Goal: Transaction & Acquisition: Purchase product/service

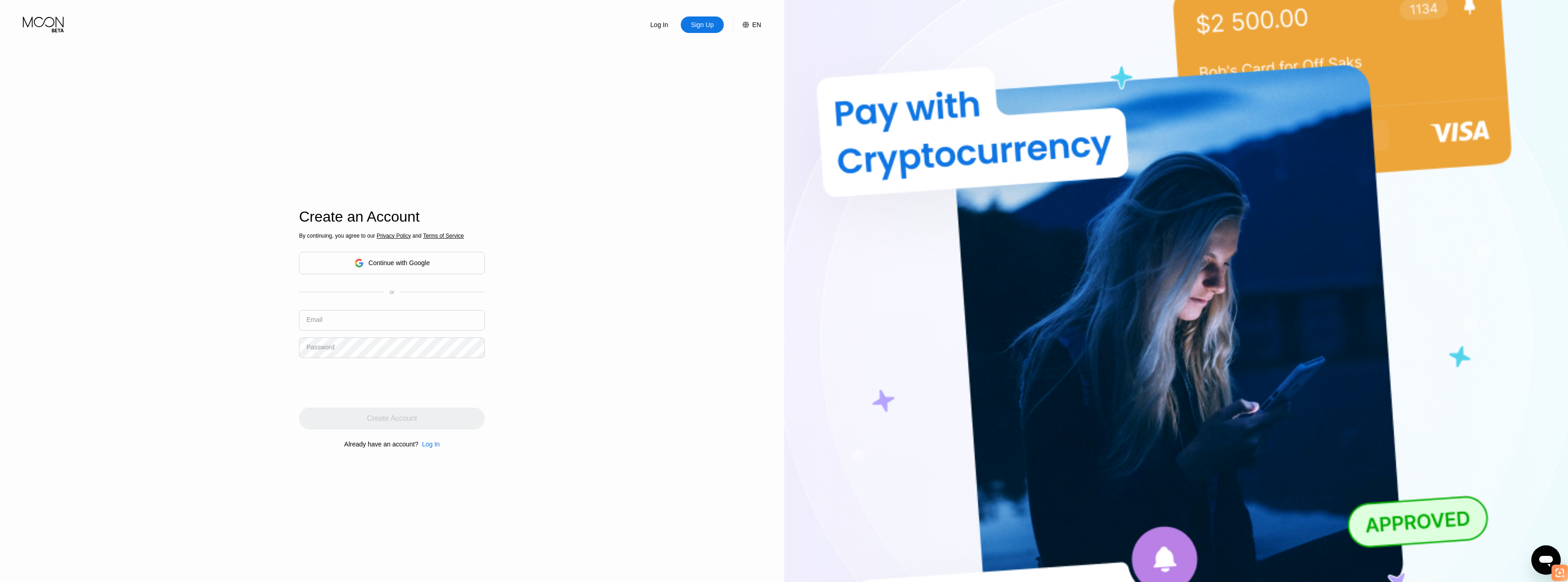
click at [376, 265] on div "Continue with Google" at bounding box center [399, 263] width 61 height 7
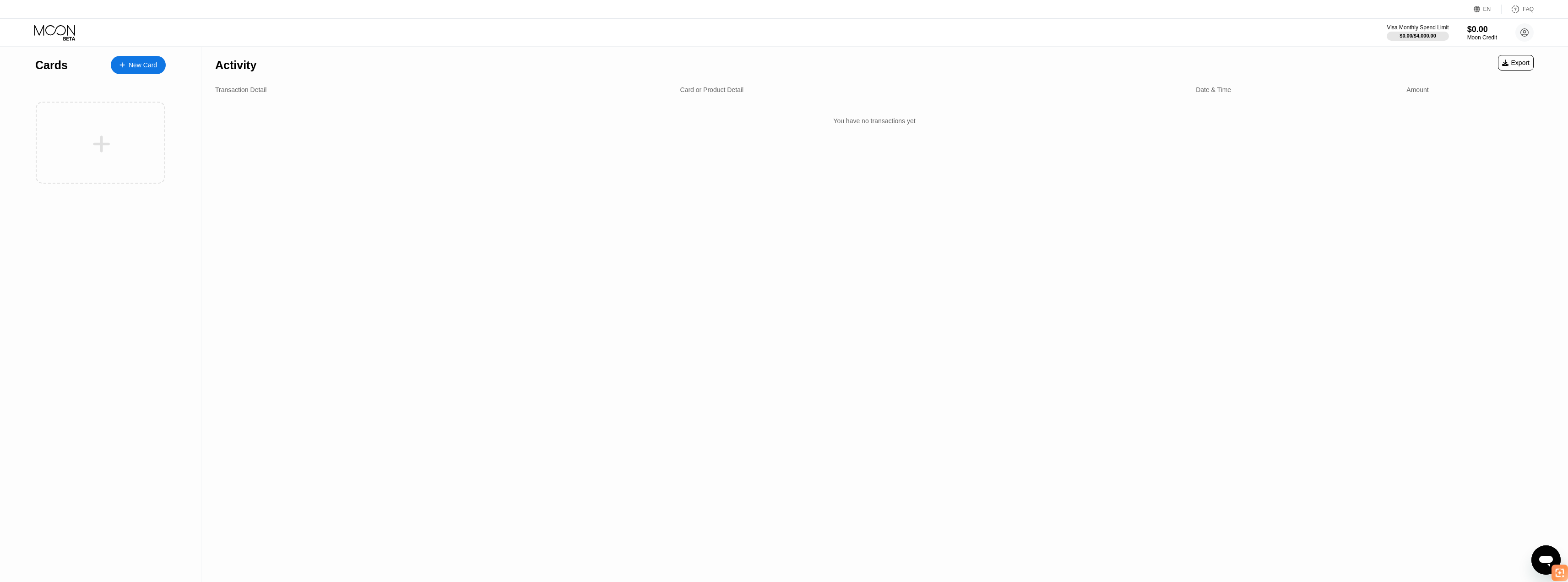
click at [1292, 189] on div "Activity Export Transaction Detail Card or Product Detail Date & Time Amount Yo…" at bounding box center [874, 314] width 1346 height 535
click at [146, 62] on div "New Card" at bounding box center [142, 65] width 29 height 8
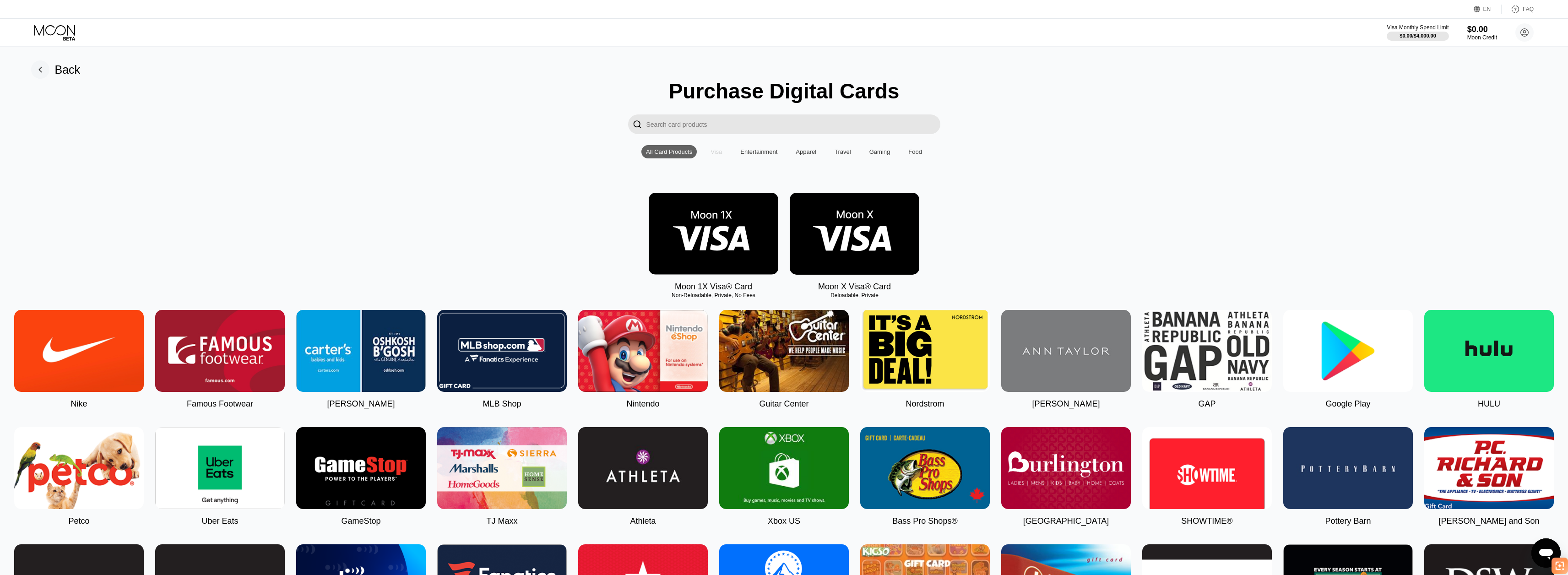
click at [718, 155] on div "Visa" at bounding box center [716, 152] width 12 height 7
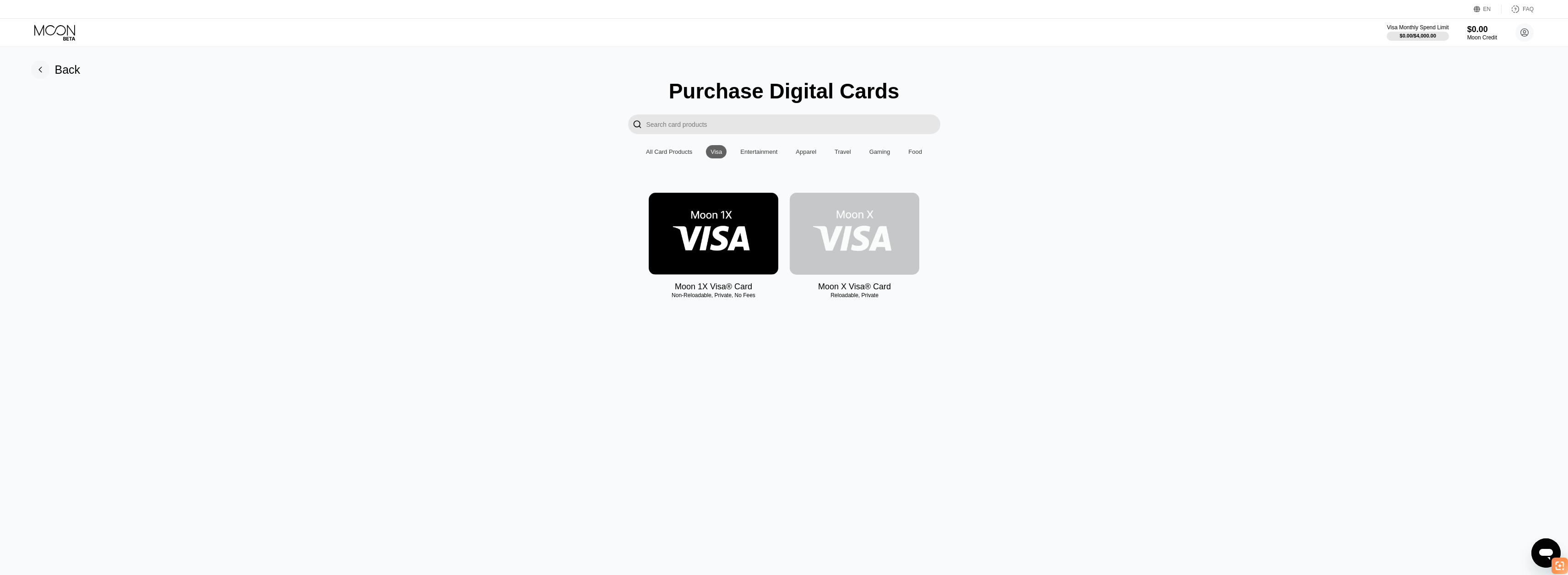
click at [862, 255] on img at bounding box center [854, 234] width 130 height 82
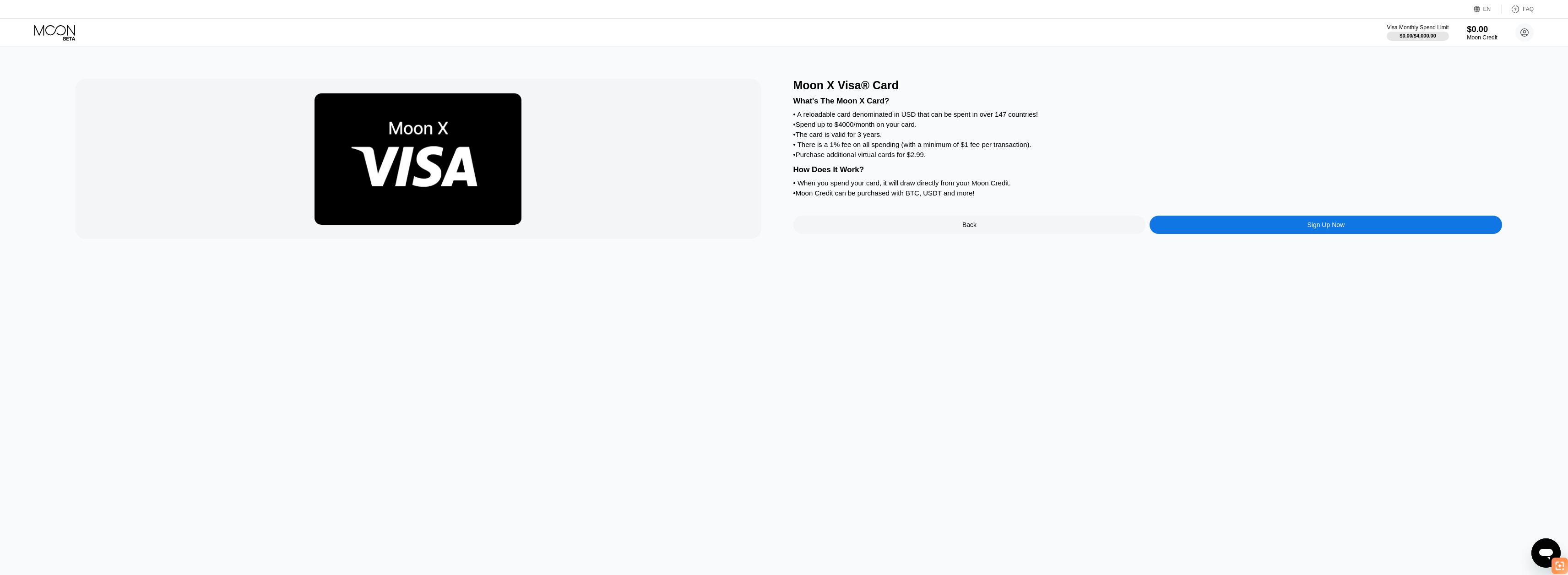
click at [1488, 32] on div "$0.00" at bounding box center [1482, 29] width 30 height 10
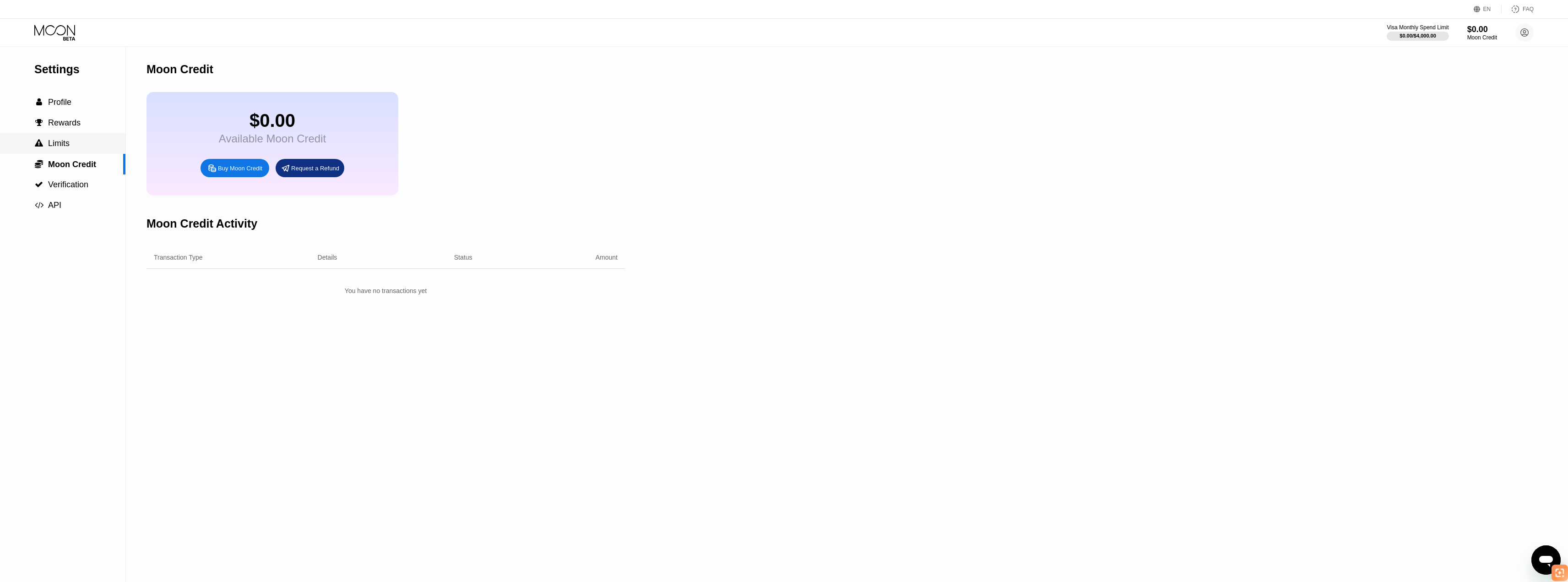
click at [74, 139] on div " Limits" at bounding box center [63, 144] width 125 height 21
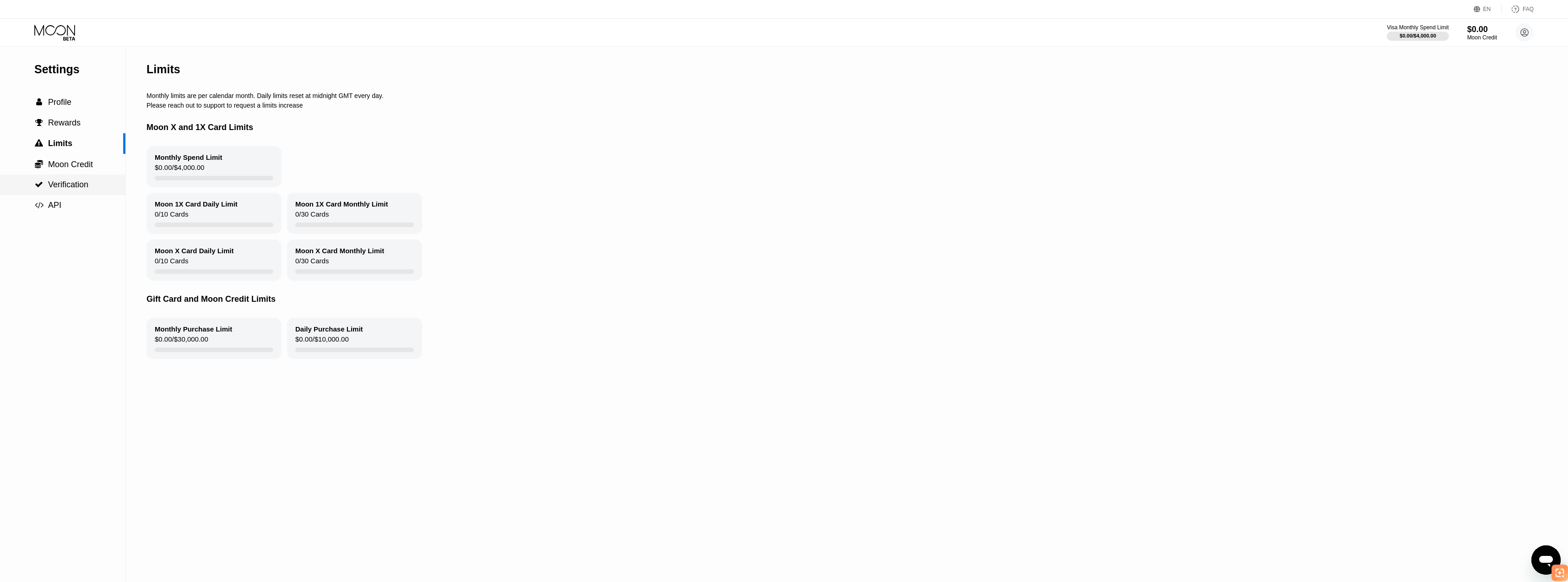
click at [90, 194] on div " Verification" at bounding box center [63, 185] width 125 height 21
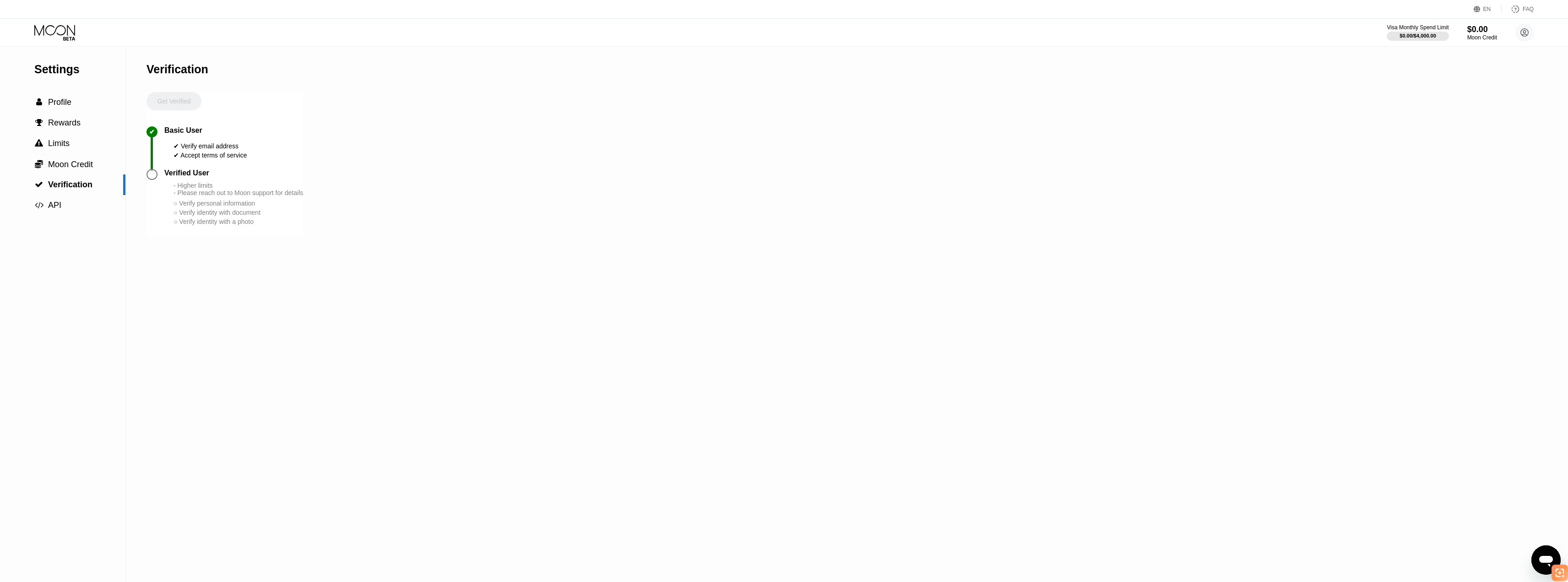
click at [187, 108] on div "Get Verified" at bounding box center [174, 109] width 55 height 34
drag, startPoint x: 196, startPoint y: 192, endPoint x: 249, endPoint y: 206, distance: 54.8
click at [248, 197] on div "- Higher limits - Please reach out to Moon support for details" at bounding box center [238, 189] width 130 height 15
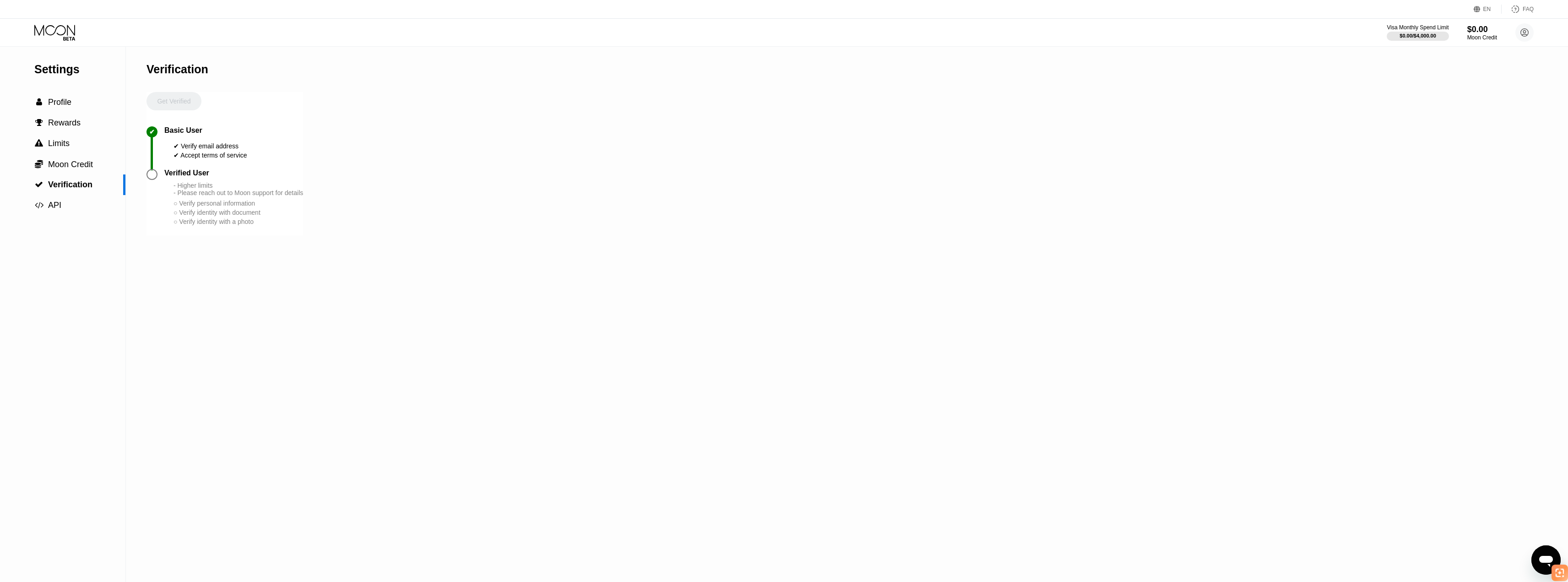
drag, startPoint x: 251, startPoint y: 227, endPoint x: 250, endPoint y: 232, distance: 5.1
click at [250, 216] on div "○ Verify identity with document" at bounding box center [238, 212] width 130 height 7
click at [166, 104] on div "Get Verified" at bounding box center [174, 109] width 55 height 34
click at [77, 107] on div " Profile" at bounding box center [63, 102] width 125 height 10
click at [1406, 38] on div "$0.00 / $4,000.00" at bounding box center [1417, 35] width 37 height 5
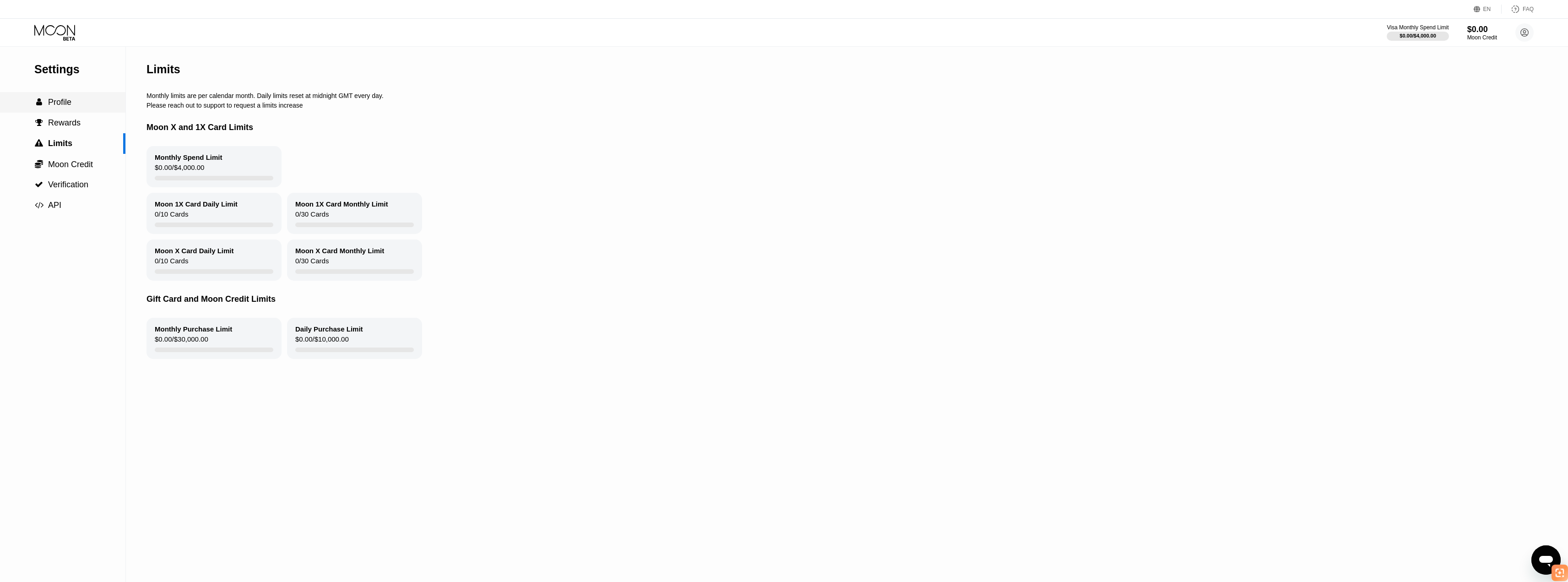
click at [80, 105] on div " Profile" at bounding box center [63, 102] width 125 height 10
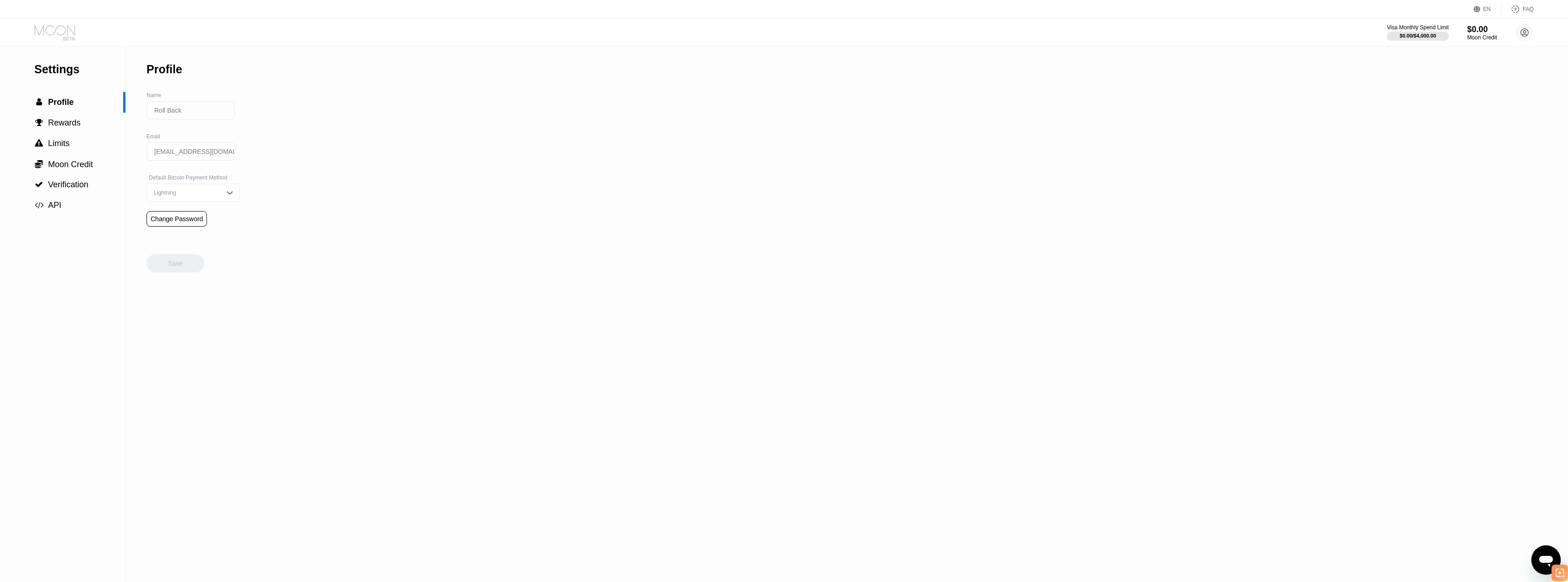
click at [58, 35] on icon at bounding box center [55, 33] width 43 height 16
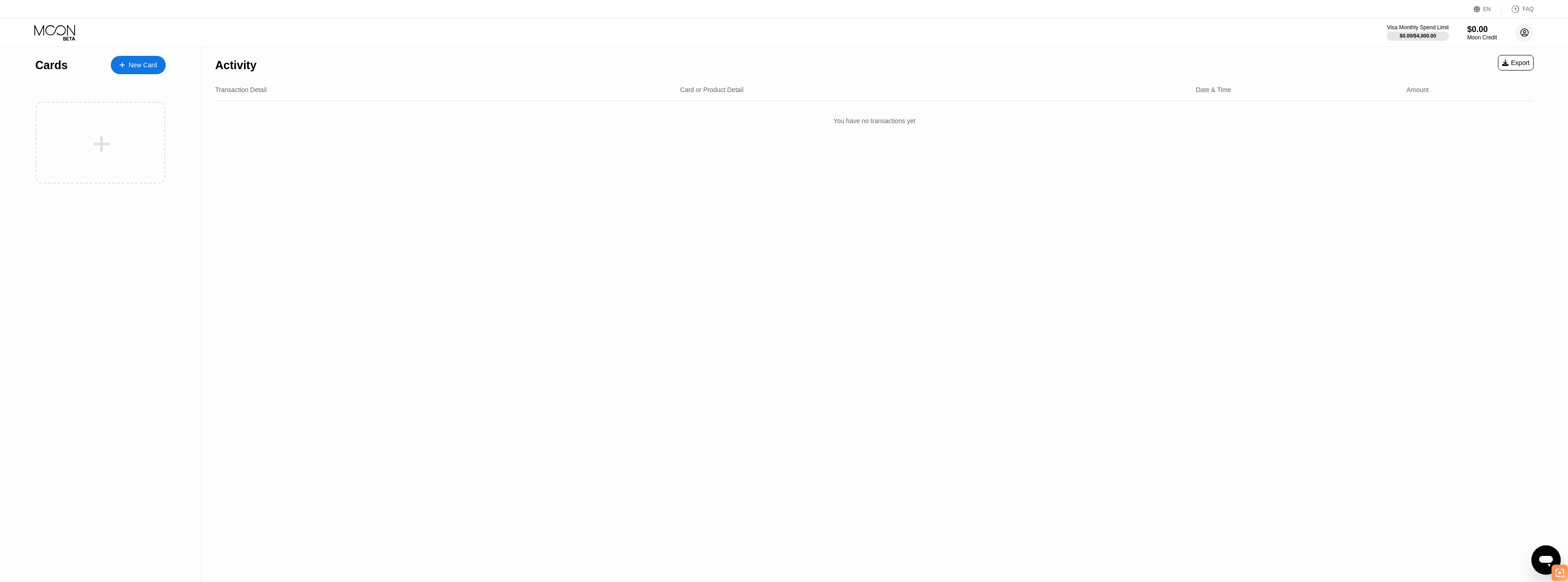
click at [1525, 32] on icon at bounding box center [1525, 33] width 5 height 5
click at [1479, 38] on div "Moon Credit" at bounding box center [1482, 37] width 30 height 7
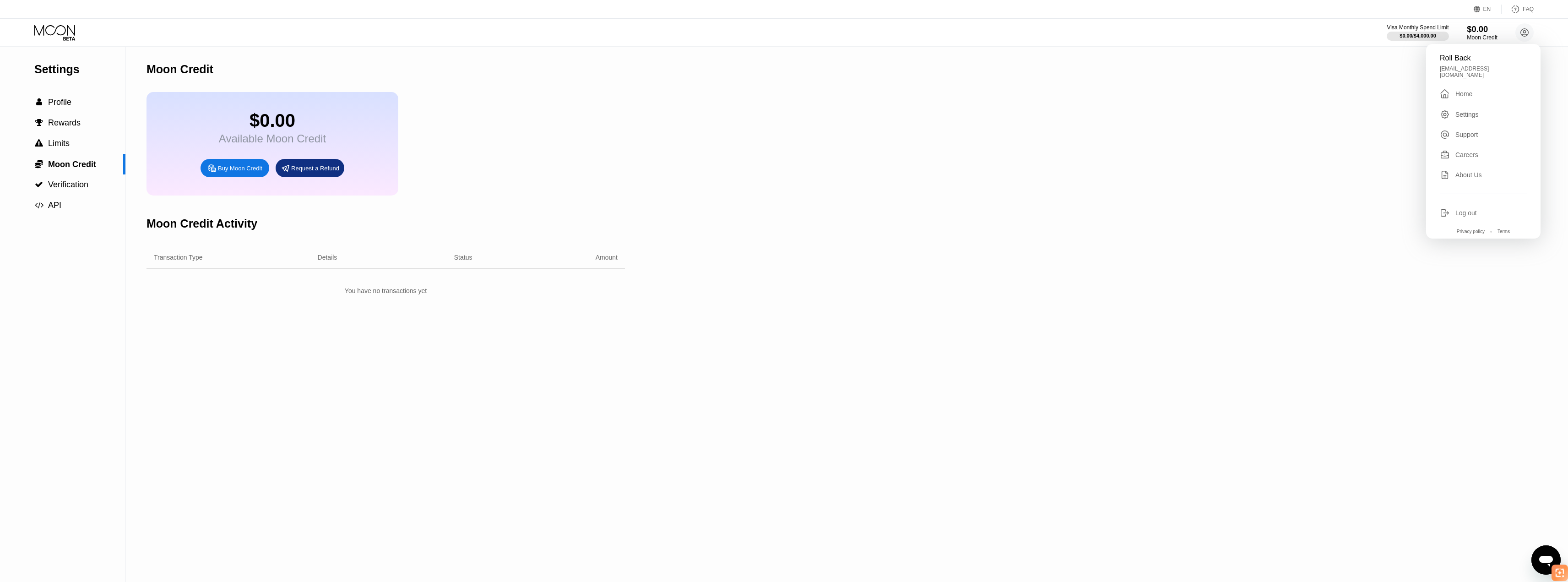
click at [1468, 34] on div "Moon Credit" at bounding box center [1482, 37] width 30 height 7
click at [1433, 33] on div "$0.00 / $4,000.00" at bounding box center [1417, 35] width 37 height 5
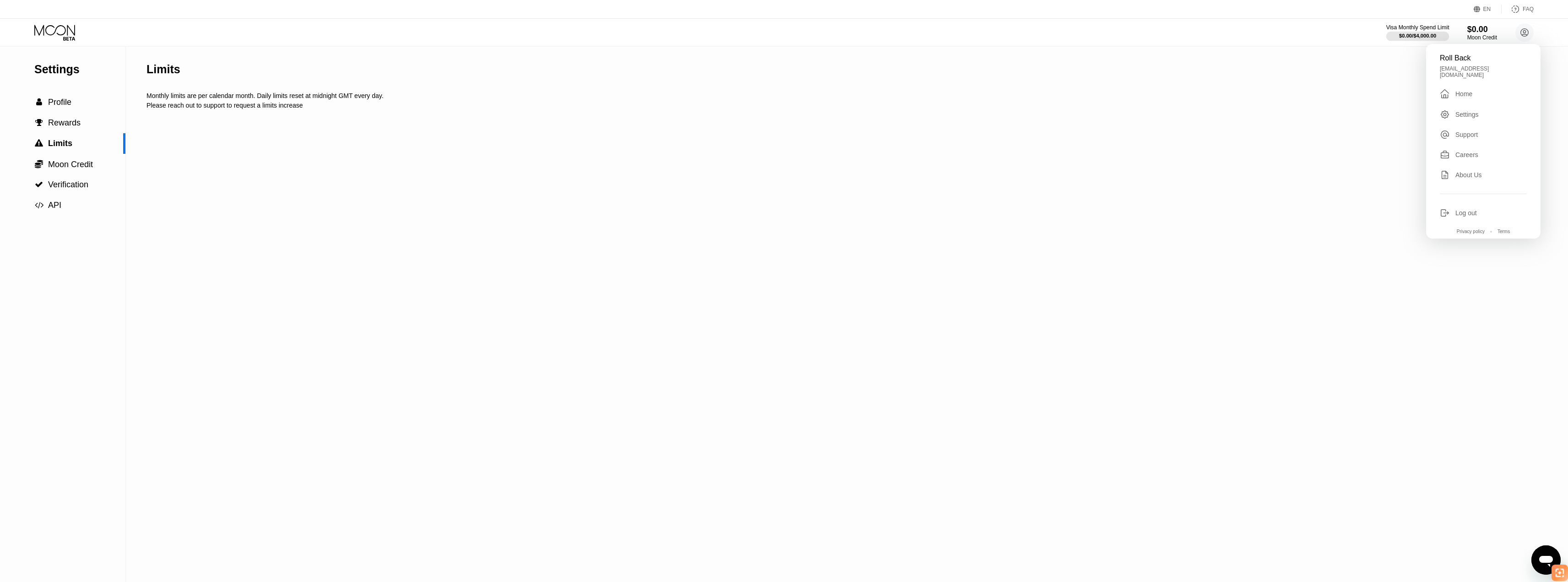
click at [1433, 33] on div "$0.00 / $4,000.00" at bounding box center [1417, 35] width 37 height 5
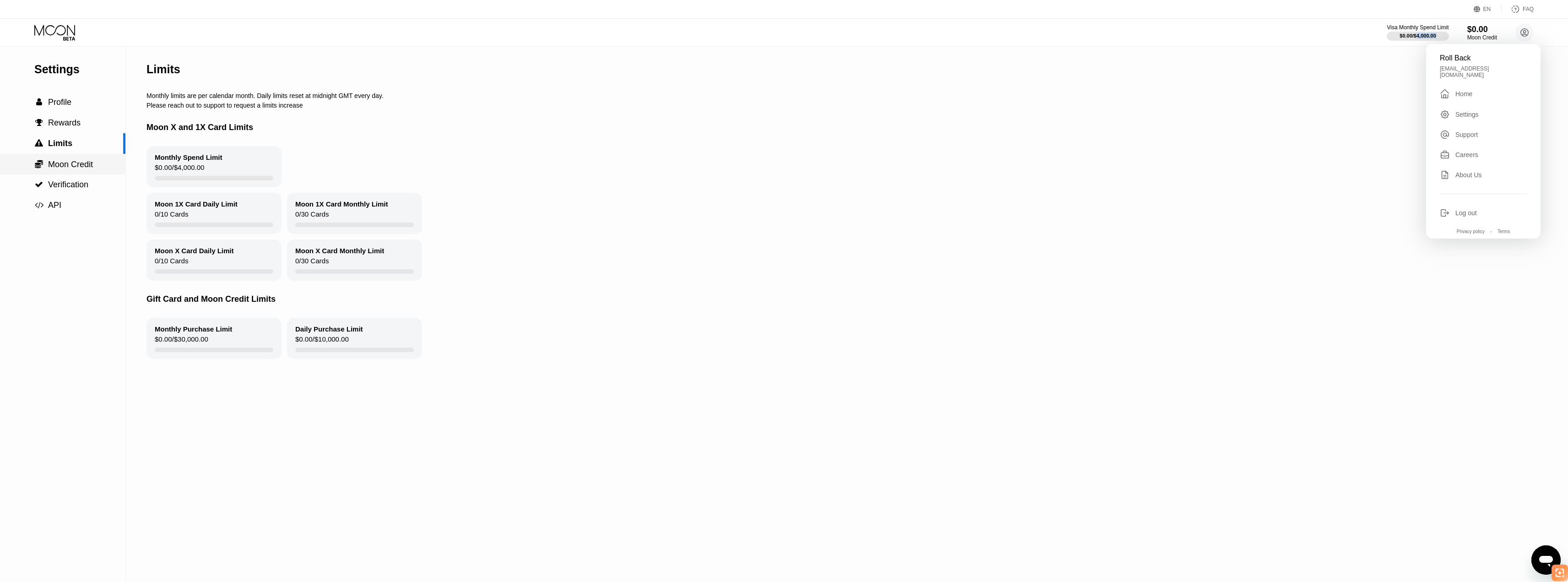
click at [93, 169] on span "Moon Credit" at bounding box center [71, 164] width 45 height 9
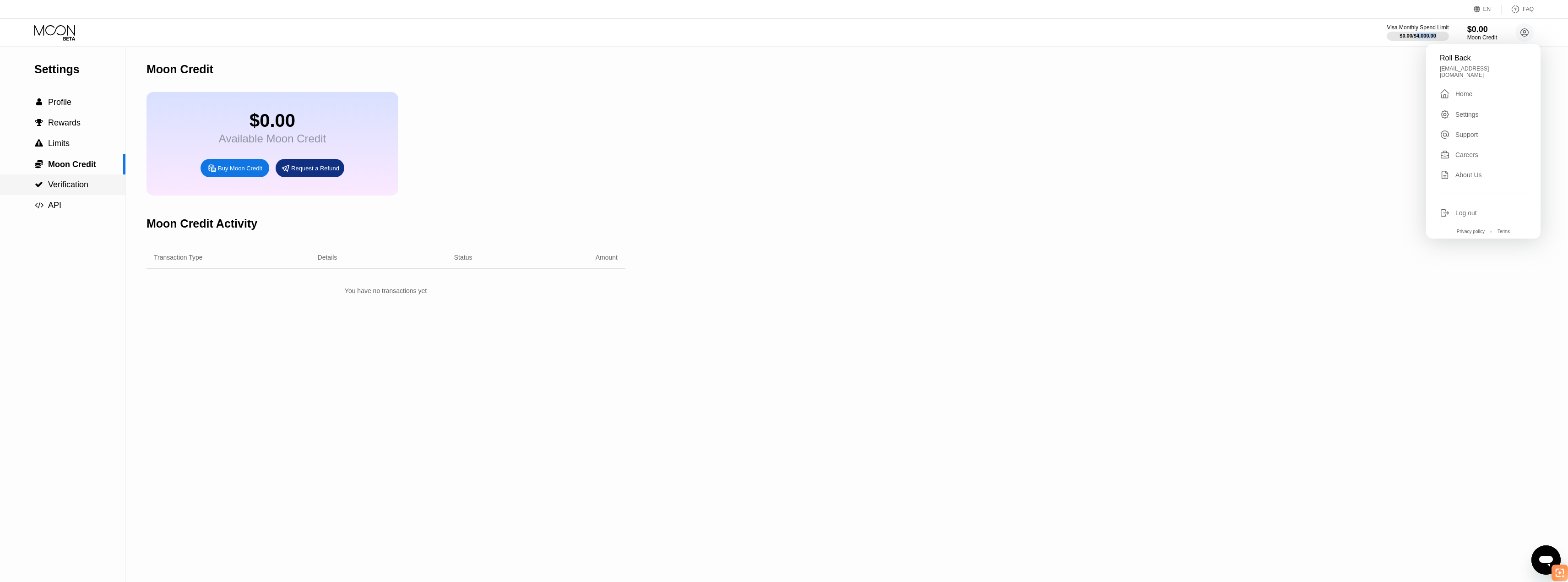
click at [86, 189] on span "Verification" at bounding box center [68, 184] width 40 height 9
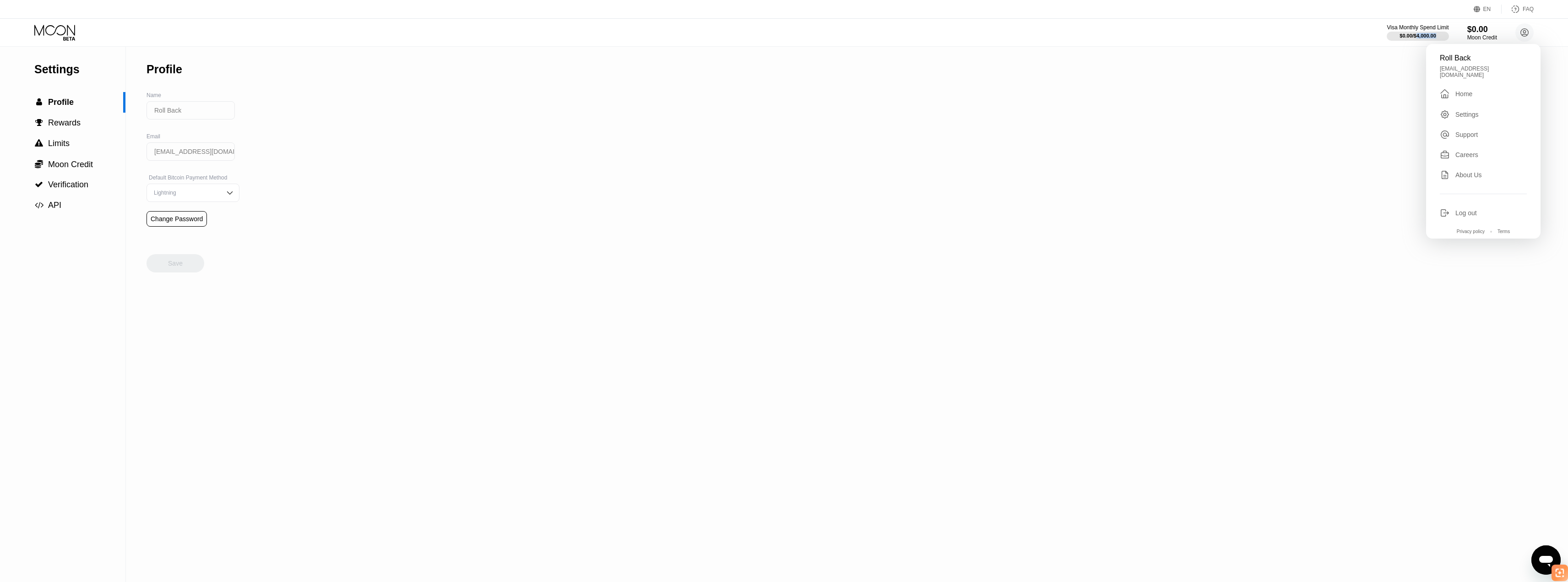
click at [60, 34] on icon at bounding box center [55, 33] width 43 height 16
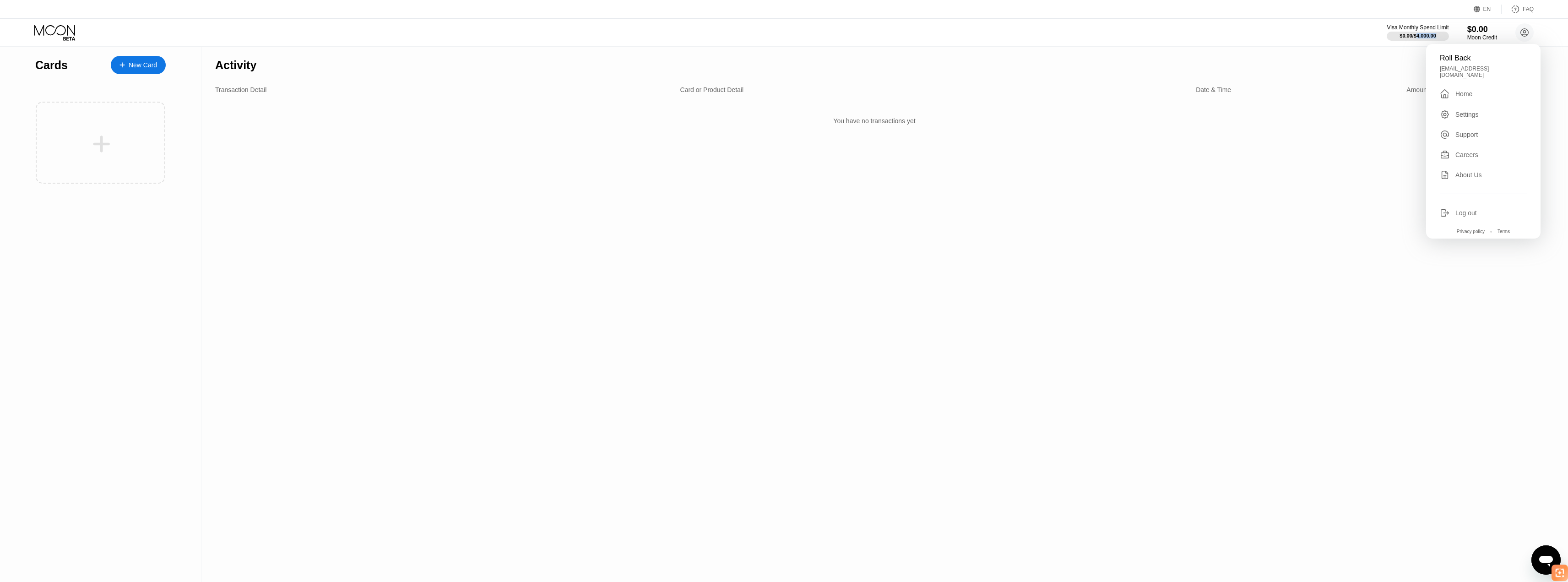
click at [131, 63] on div "New Card" at bounding box center [142, 65] width 29 height 8
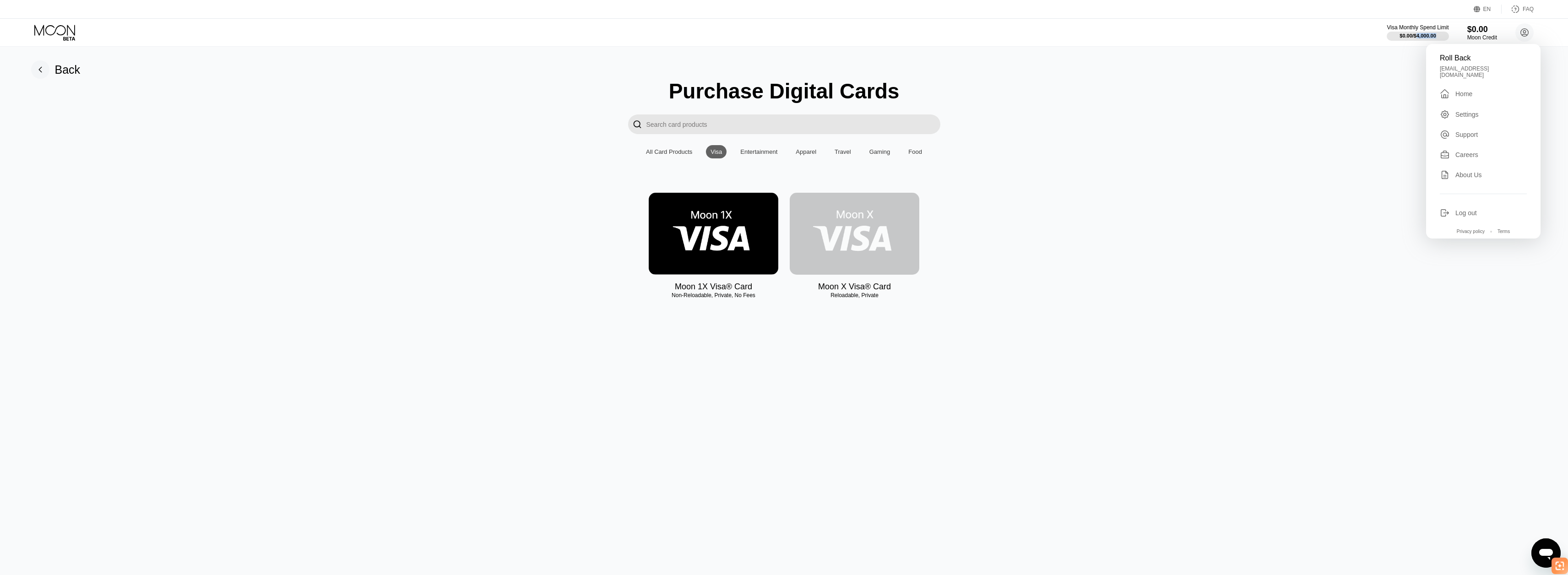
click at [843, 245] on img at bounding box center [854, 234] width 130 height 82
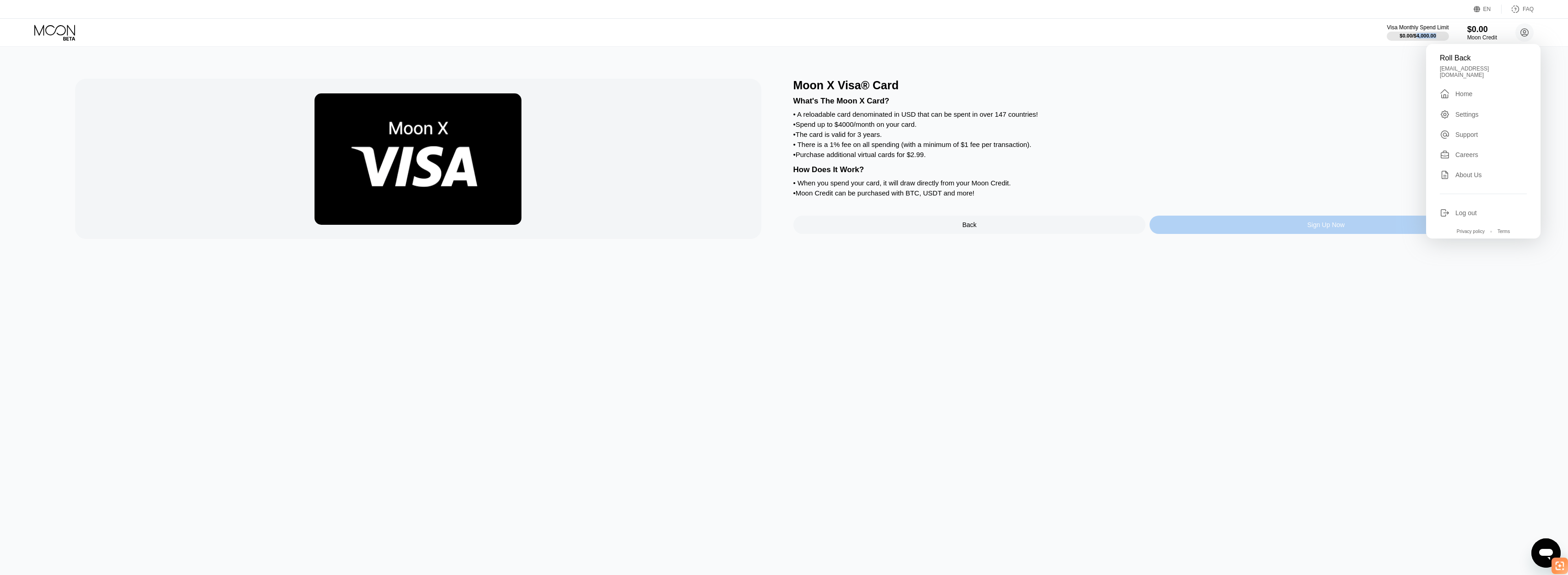
click at [1233, 234] on div "Sign Up Now" at bounding box center [1326, 225] width 352 height 18
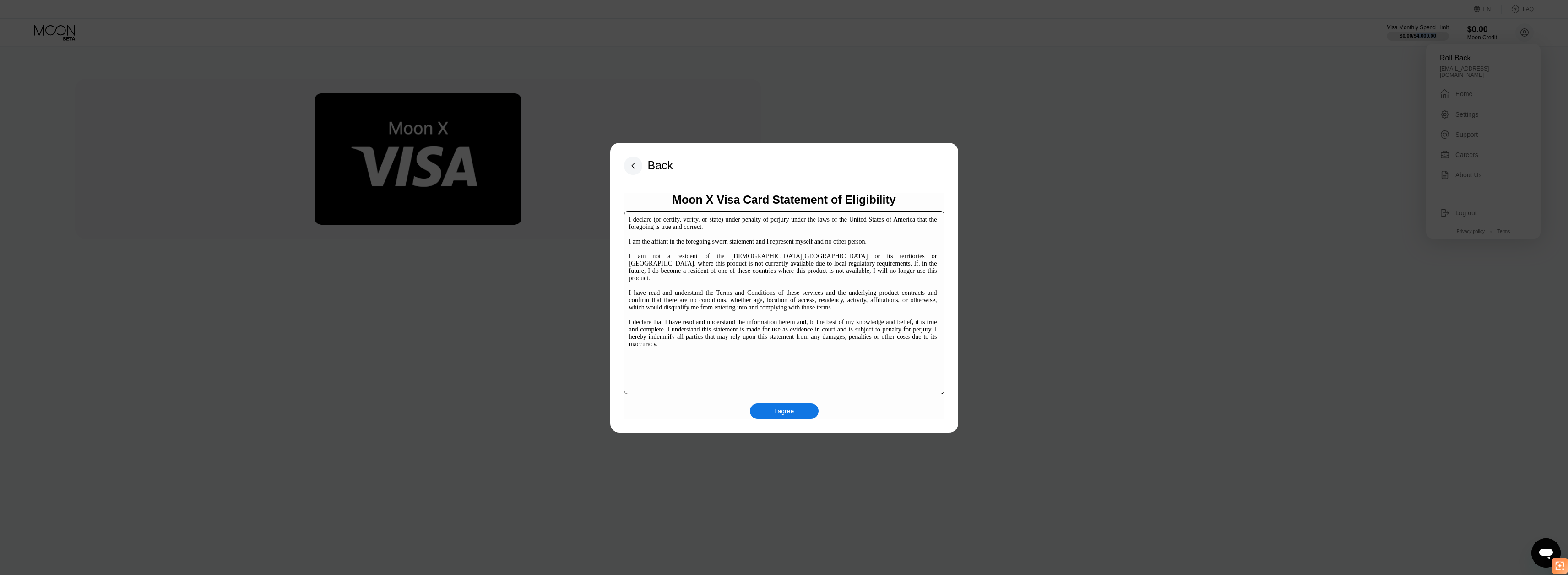
click at [799, 418] on div "I agree" at bounding box center [784, 411] width 69 height 16
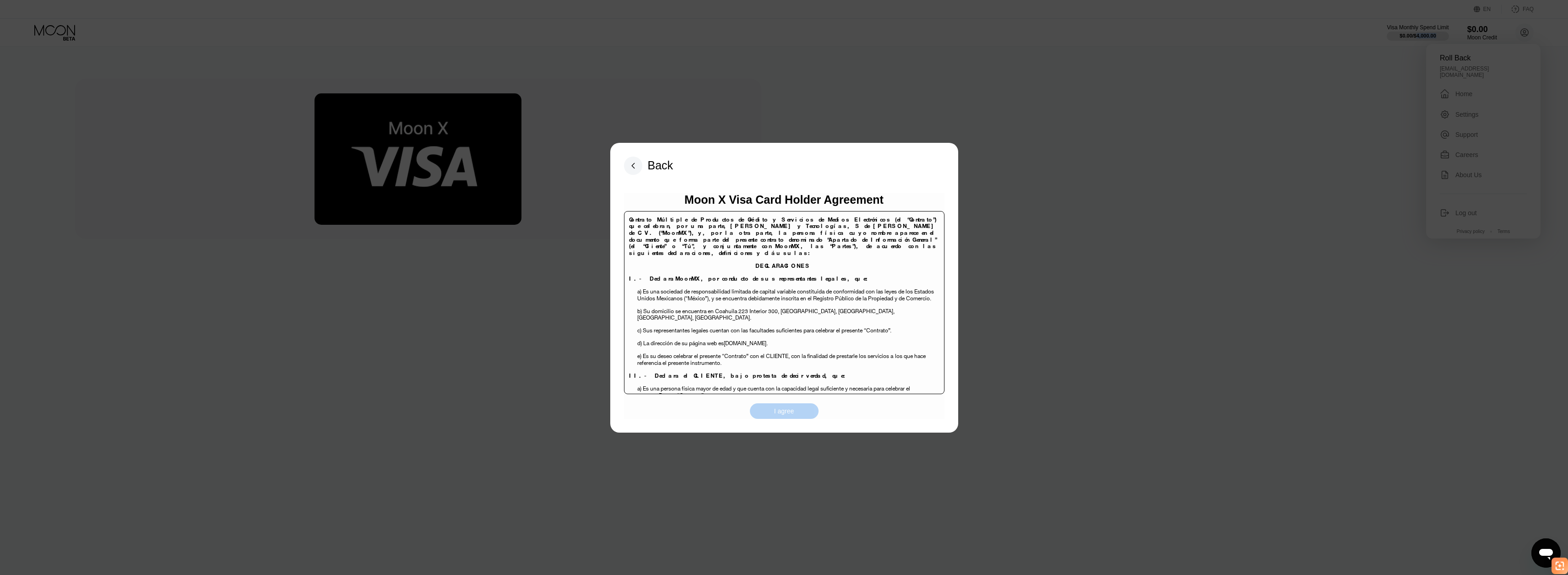
click at [799, 418] on div "I agree" at bounding box center [784, 411] width 69 height 16
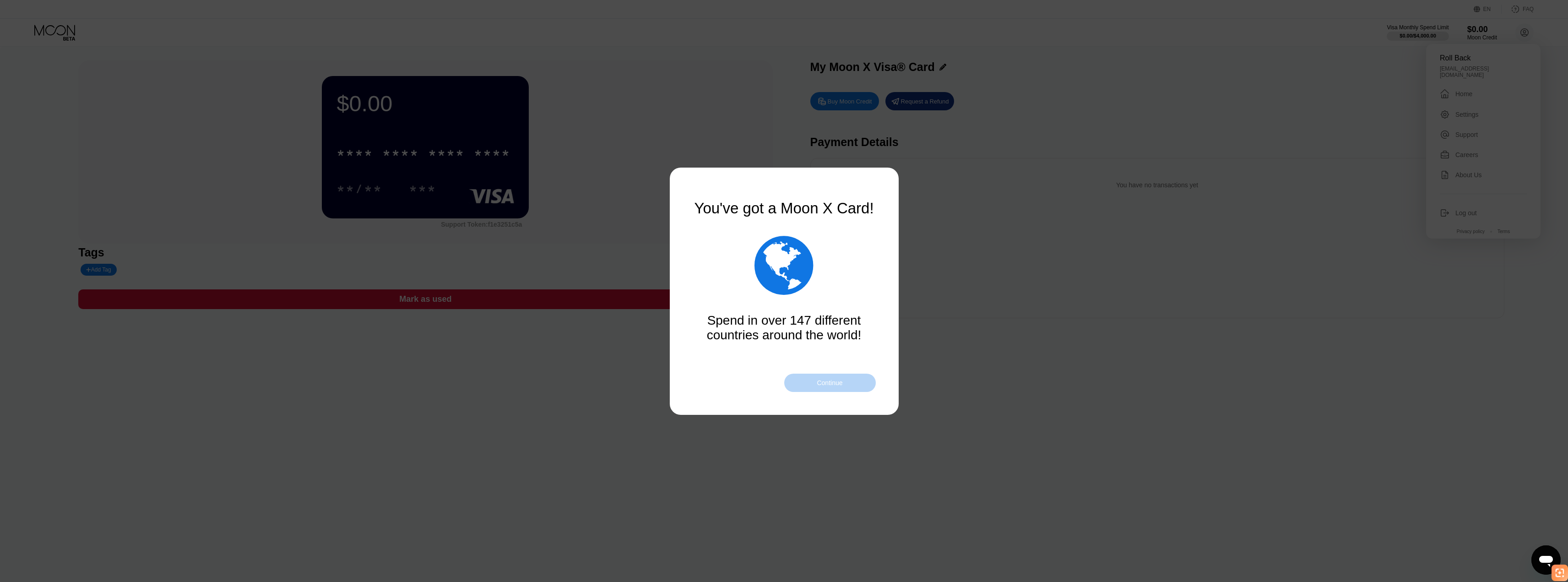
click at [831, 384] on div "Continue" at bounding box center [830, 383] width 26 height 7
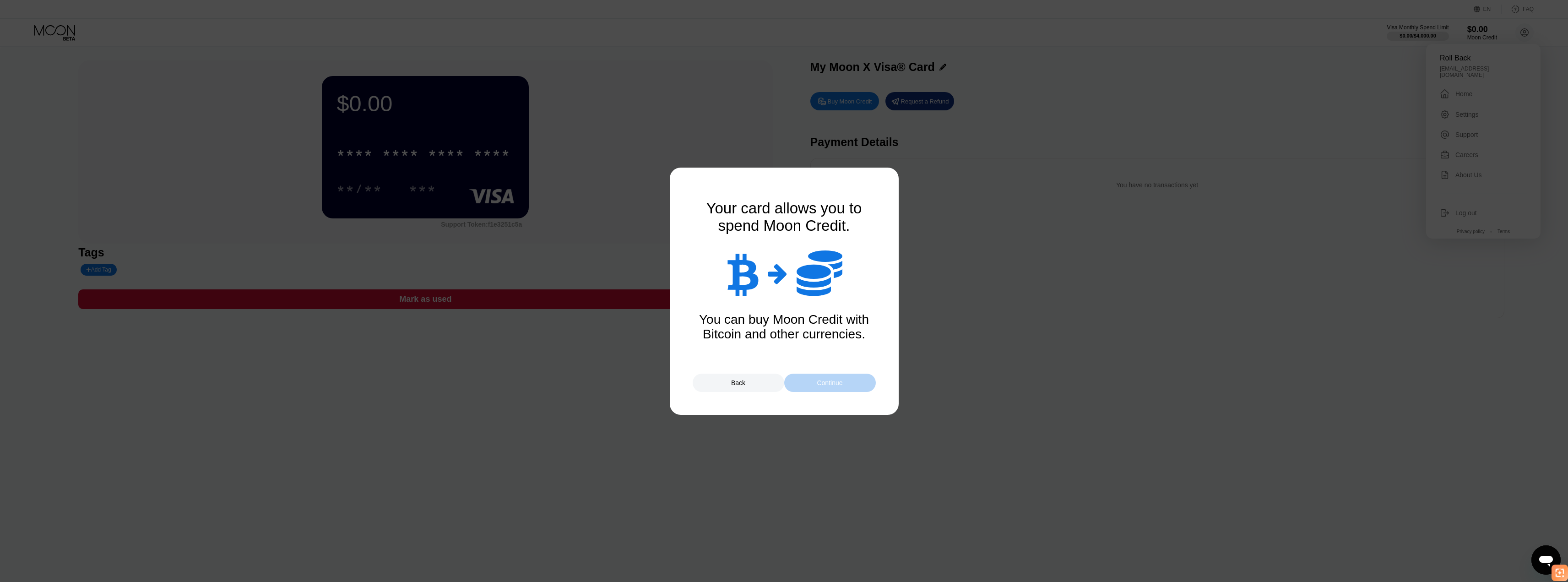
click at [830, 384] on div "Continue" at bounding box center [830, 383] width 26 height 7
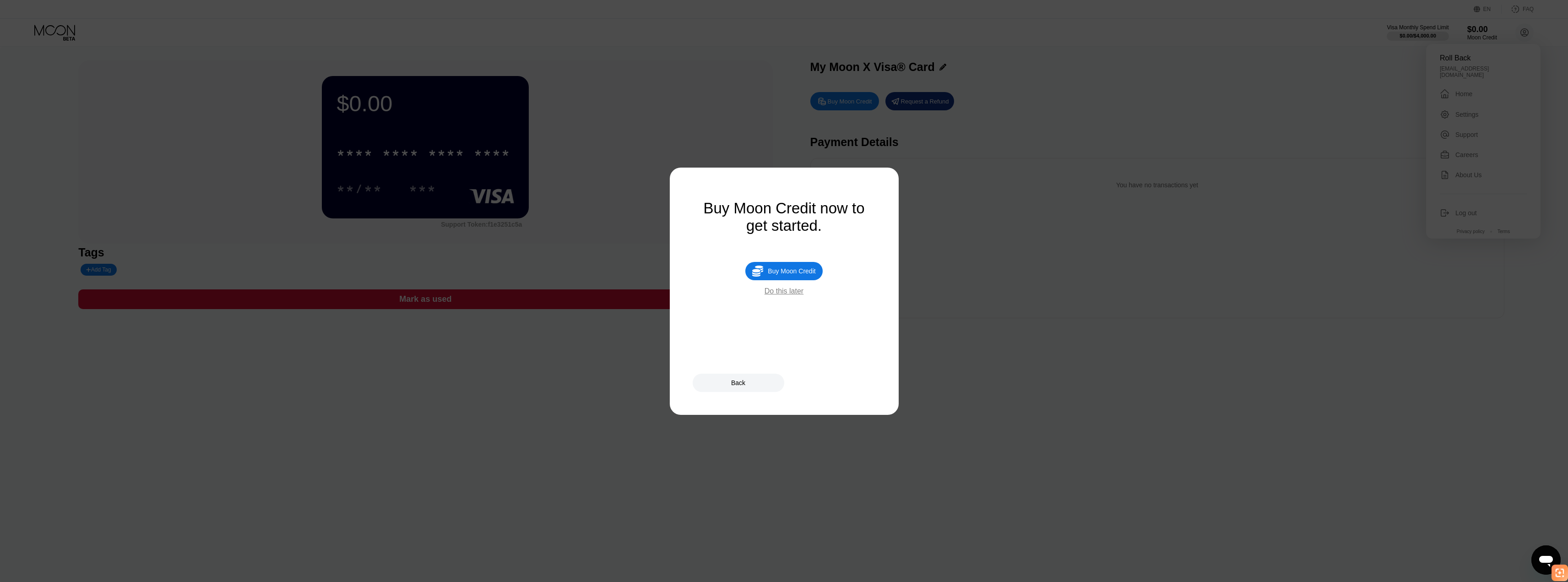
click at [793, 295] on div "Do this later" at bounding box center [784, 292] width 39 height 9
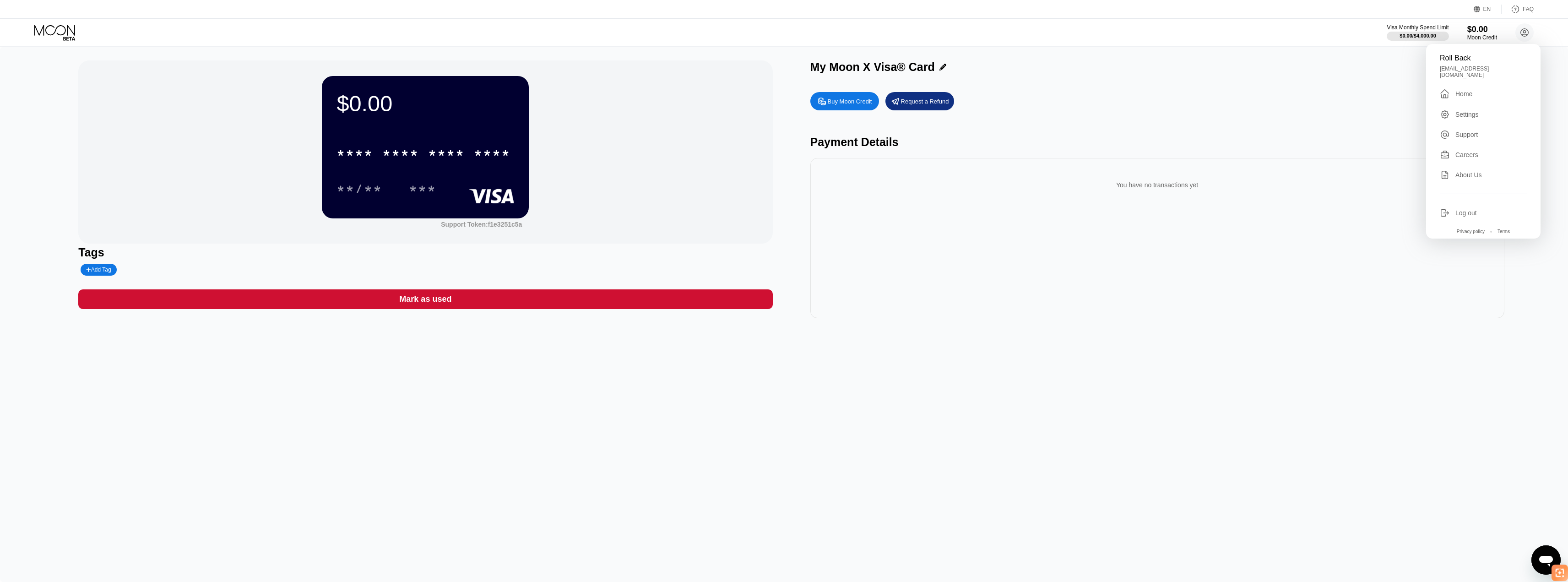
click at [1391, 79] on div "My Moon X Visa® Card" at bounding box center [1157, 69] width 694 height 18
click at [393, 158] on div "* * * *" at bounding box center [401, 154] width 37 height 15
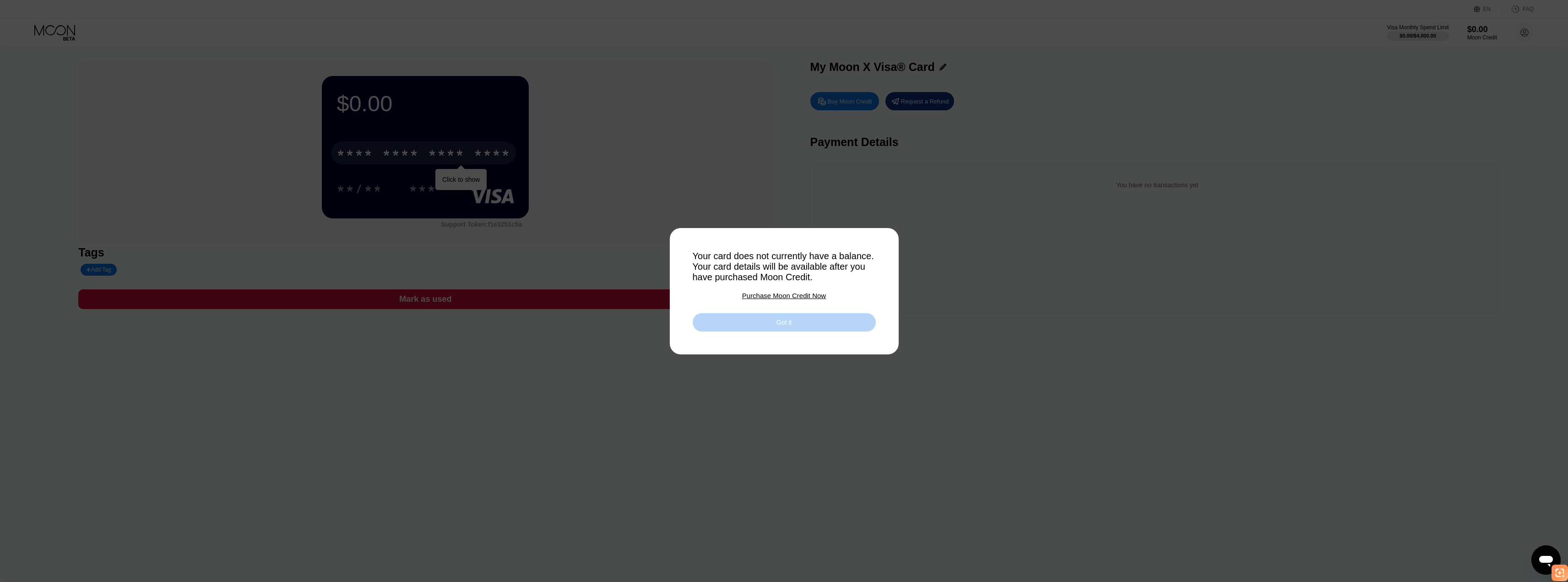
click at [756, 326] on div "Got it" at bounding box center [784, 322] width 183 height 18
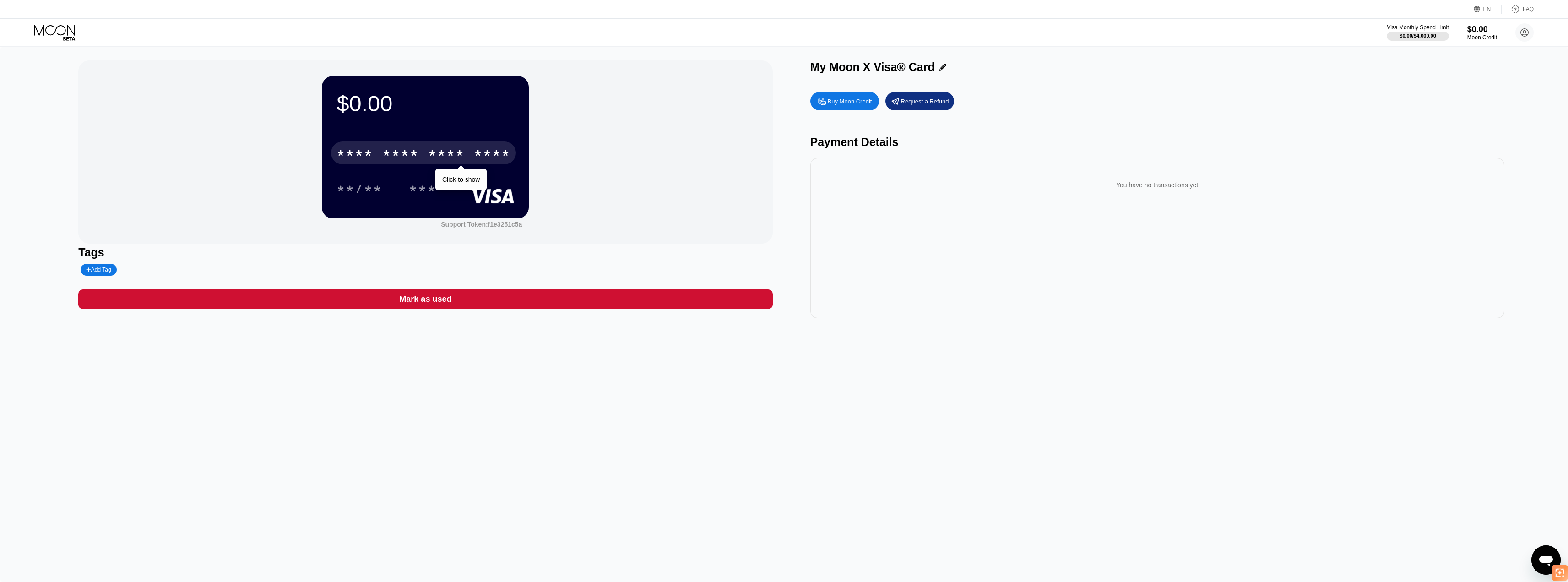
click at [452, 155] on div "* * * *" at bounding box center [446, 154] width 37 height 15
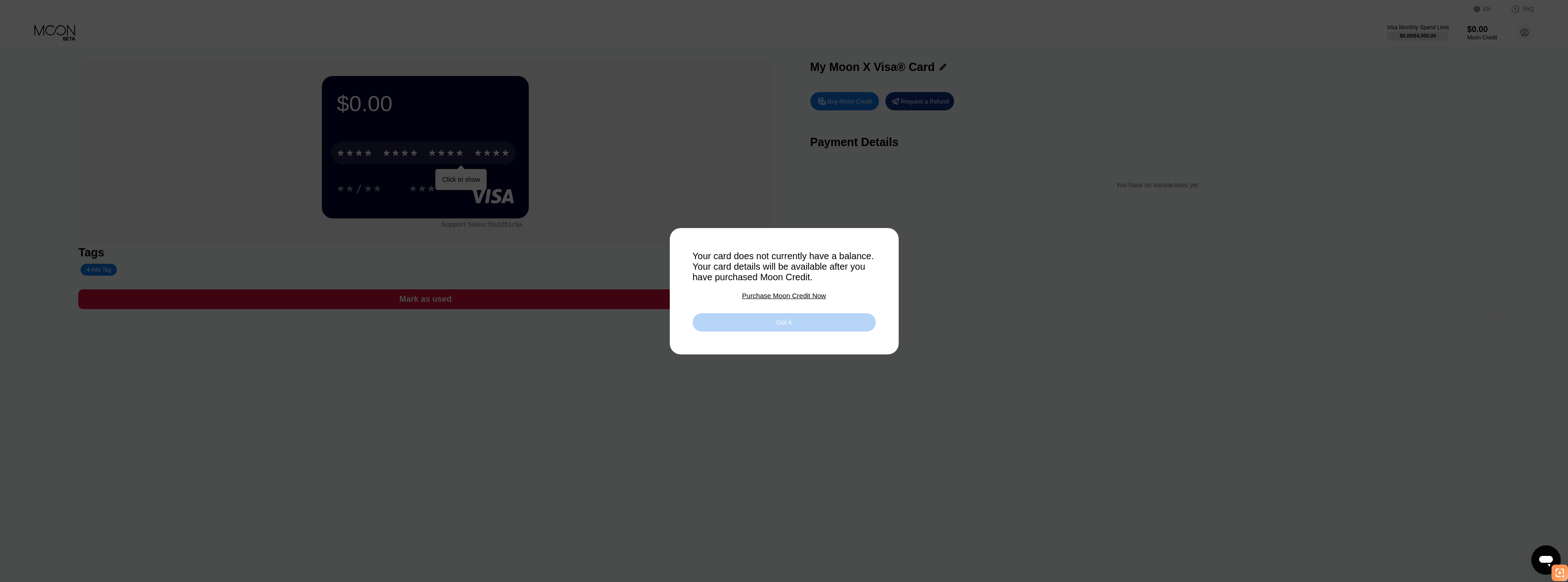
click at [780, 332] on div "Got it" at bounding box center [784, 322] width 183 height 18
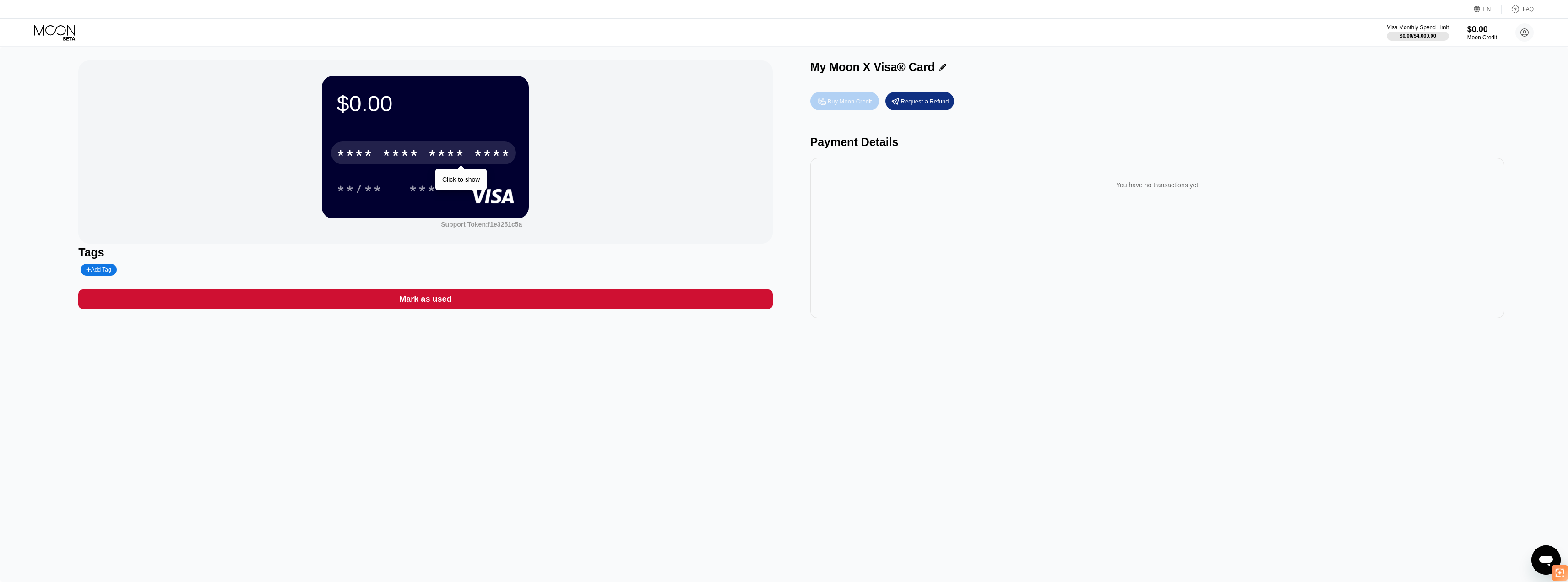
click at [853, 105] on div "Buy Moon Credit" at bounding box center [850, 101] width 44 height 8
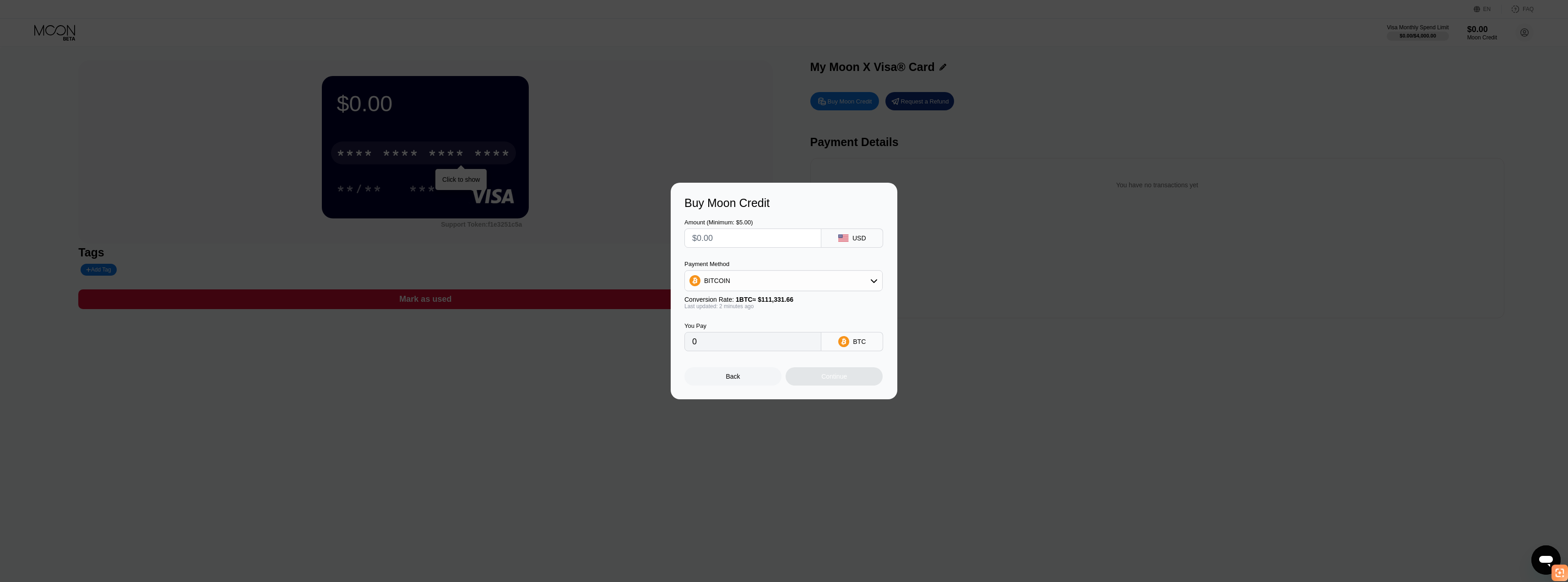
click at [768, 235] on input "text" at bounding box center [752, 238] width 121 height 18
click at [752, 286] on div "BITCOIN" at bounding box center [783, 281] width 197 height 18
click at [749, 324] on div "USDT on TRON" at bounding box center [789, 326] width 173 height 7
type input "0.00"
click at [721, 234] on input "text" at bounding box center [752, 238] width 121 height 18
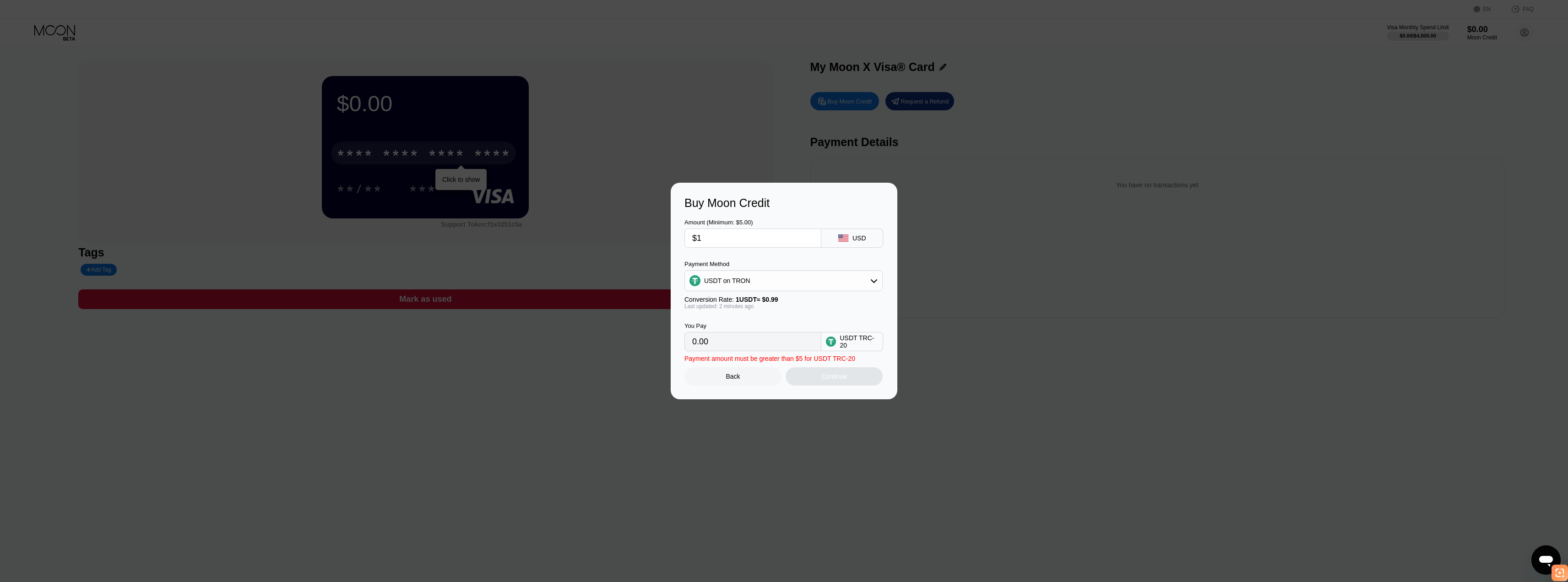
type input "$10"
type input "10.10"
type input "$10"
click at [733, 347] on input "10.10" at bounding box center [752, 342] width 121 height 18
drag, startPoint x: 738, startPoint y: 343, endPoint x: 788, endPoint y: 342, distance: 50.0
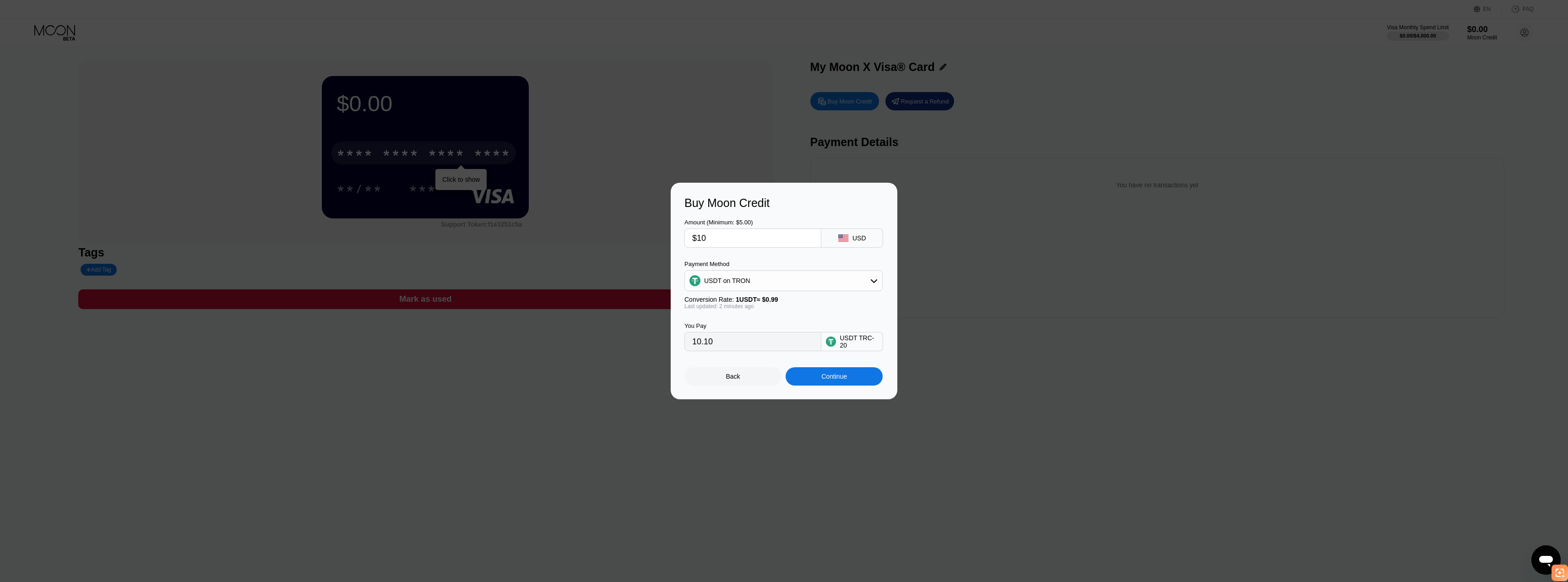
click at [788, 342] on input "10.10" at bounding box center [752, 342] width 121 height 18
click at [727, 380] on div "Back" at bounding box center [733, 376] width 14 height 7
